Goal: Task Accomplishment & Management: Complete application form

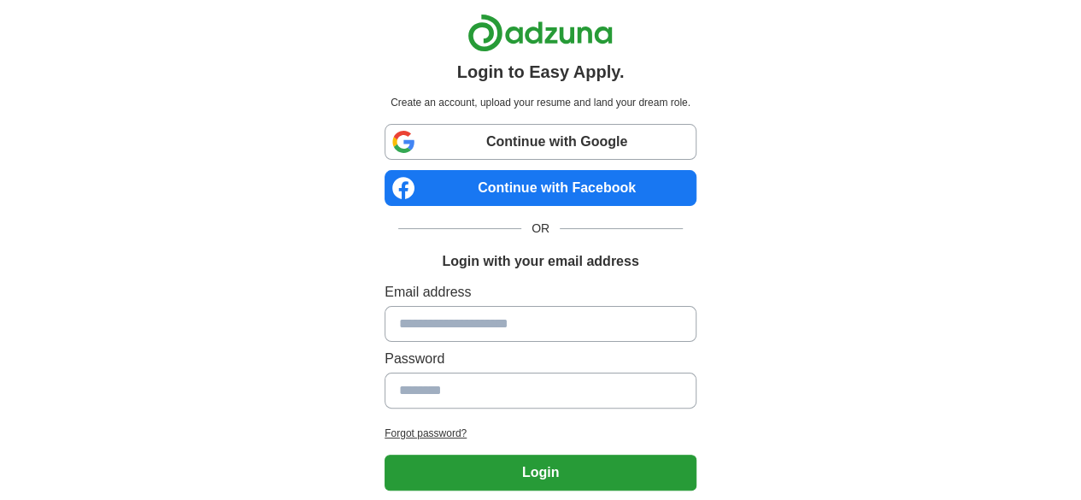
click at [592, 138] on link "Continue with Google" at bounding box center [541, 142] width 312 height 36
click at [485, 146] on link "Continue with Google" at bounding box center [541, 142] width 312 height 36
click at [483, 140] on link "Continue with Google" at bounding box center [541, 142] width 312 height 36
click at [491, 136] on link "Continue with Google" at bounding box center [541, 142] width 312 height 36
